Goal: Check status: Check status

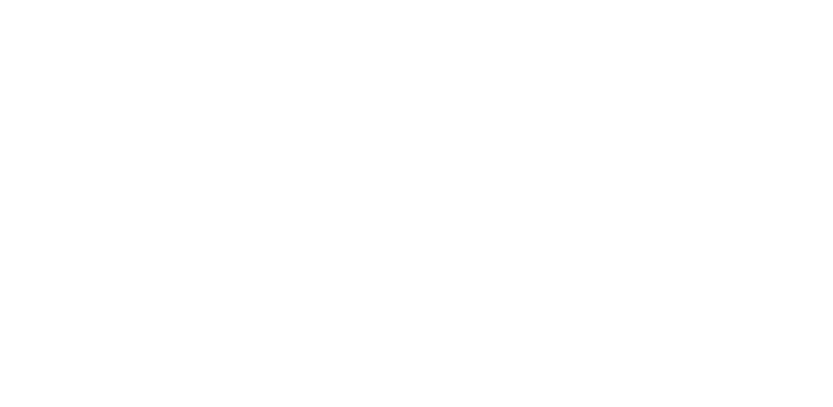
click at [195, 243] on div at bounding box center [416, 203] width 833 height 407
click at [318, 183] on div at bounding box center [416, 203] width 833 height 407
click at [356, 168] on div at bounding box center [416, 203] width 833 height 407
drag, startPoint x: 267, startPoint y: 138, endPoint x: 211, endPoint y: 121, distance: 58.5
click at [211, 121] on div at bounding box center [416, 203] width 833 height 407
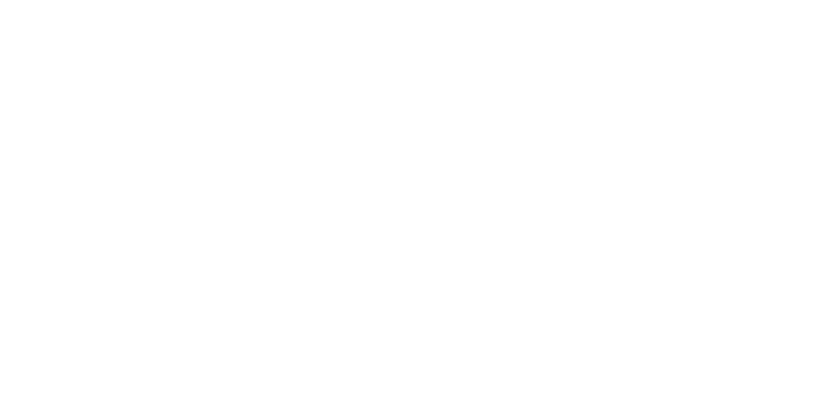
drag, startPoint x: 218, startPoint y: 258, endPoint x: 197, endPoint y: 93, distance: 165.7
click at [218, 235] on div at bounding box center [416, 203] width 833 height 407
click at [236, 115] on div at bounding box center [416, 203] width 833 height 407
click at [130, 91] on div at bounding box center [416, 203] width 833 height 407
